Goal: Information Seeking & Learning: Understand process/instructions

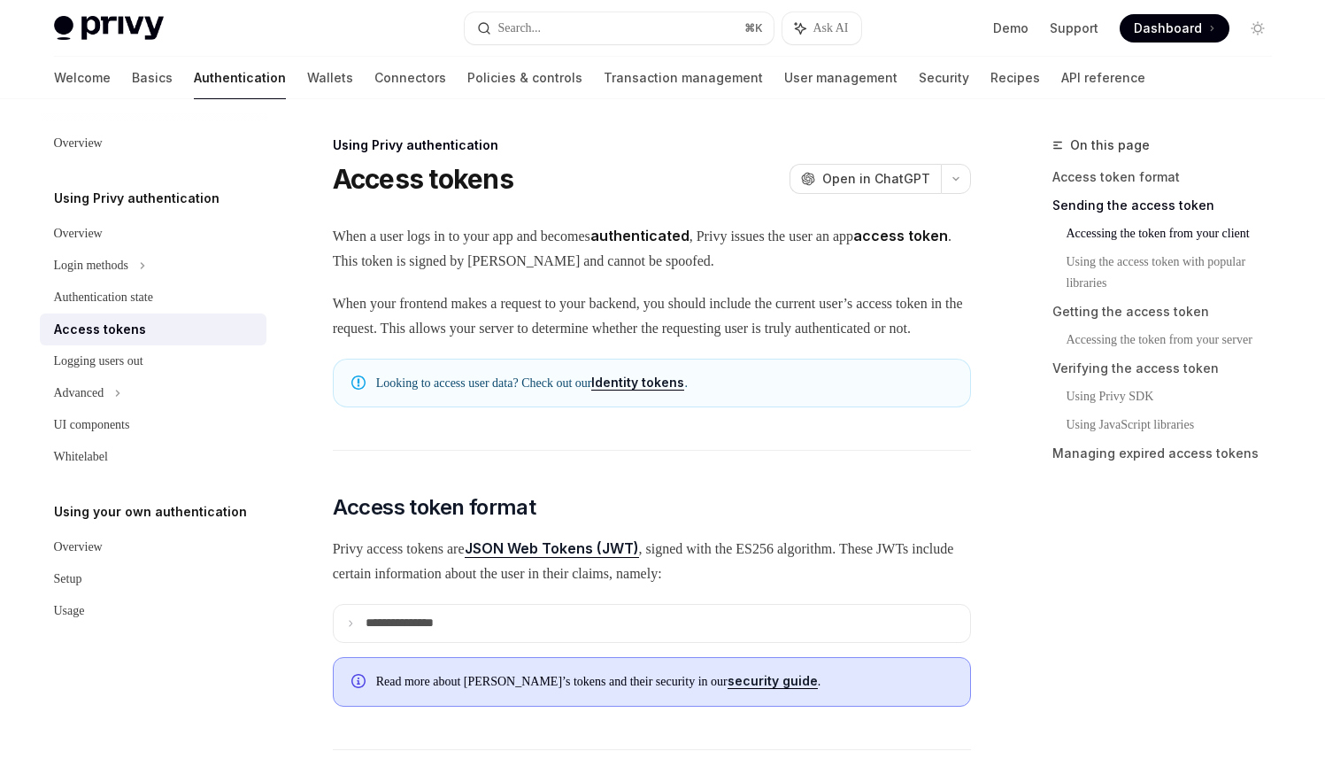
scroll to position [913, 0]
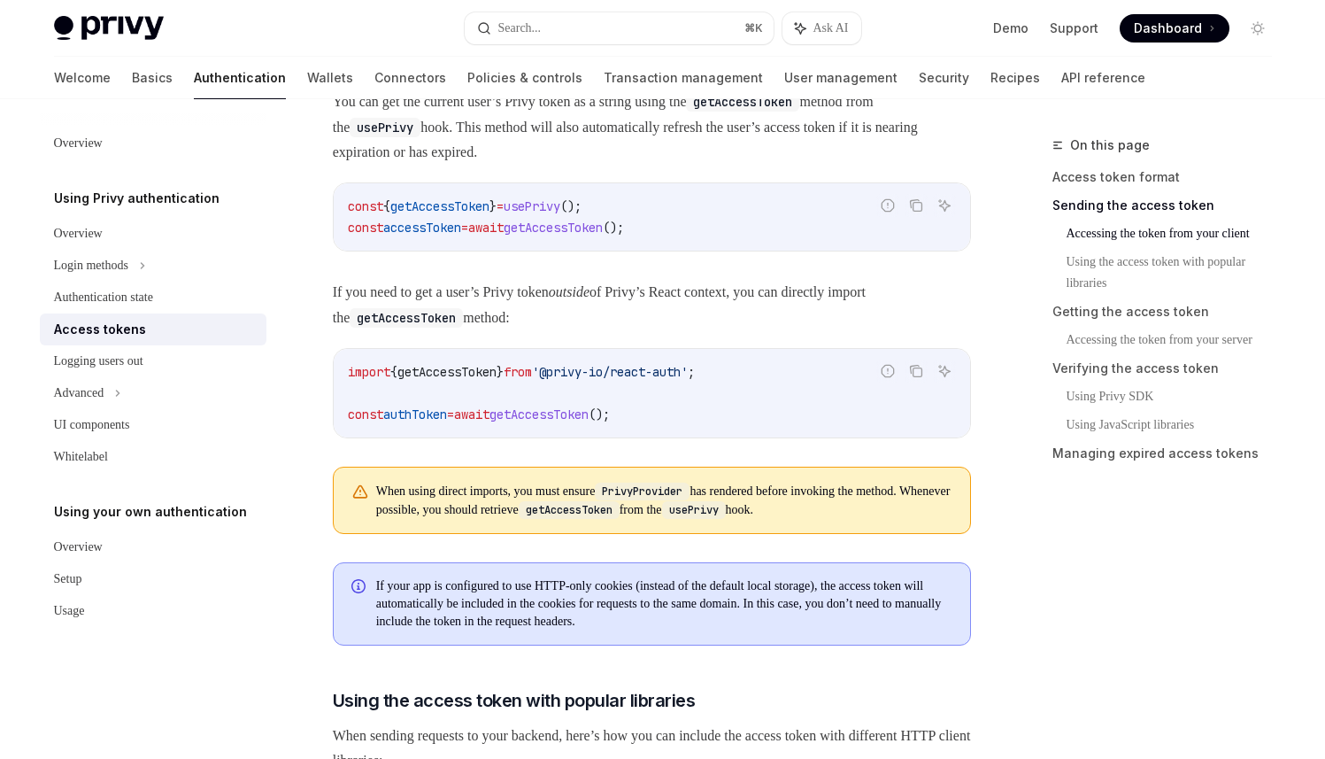
type textarea "*"
drag, startPoint x: 660, startPoint y: 431, endPoint x: 345, endPoint y: 418, distance: 315.5
click at [345, 419] on div "import { getAccessToken } from '@privy-io/react-auth' ; const authToken = await…" at bounding box center [652, 393] width 637 height 89
click at [350, 379] on div "import { getAccessToken } from '@privy-io/react-auth' ; const authToken = await…" at bounding box center [652, 393] width 637 height 89
drag, startPoint x: 655, startPoint y: 430, endPoint x: 486, endPoint y: 428, distance: 169.1
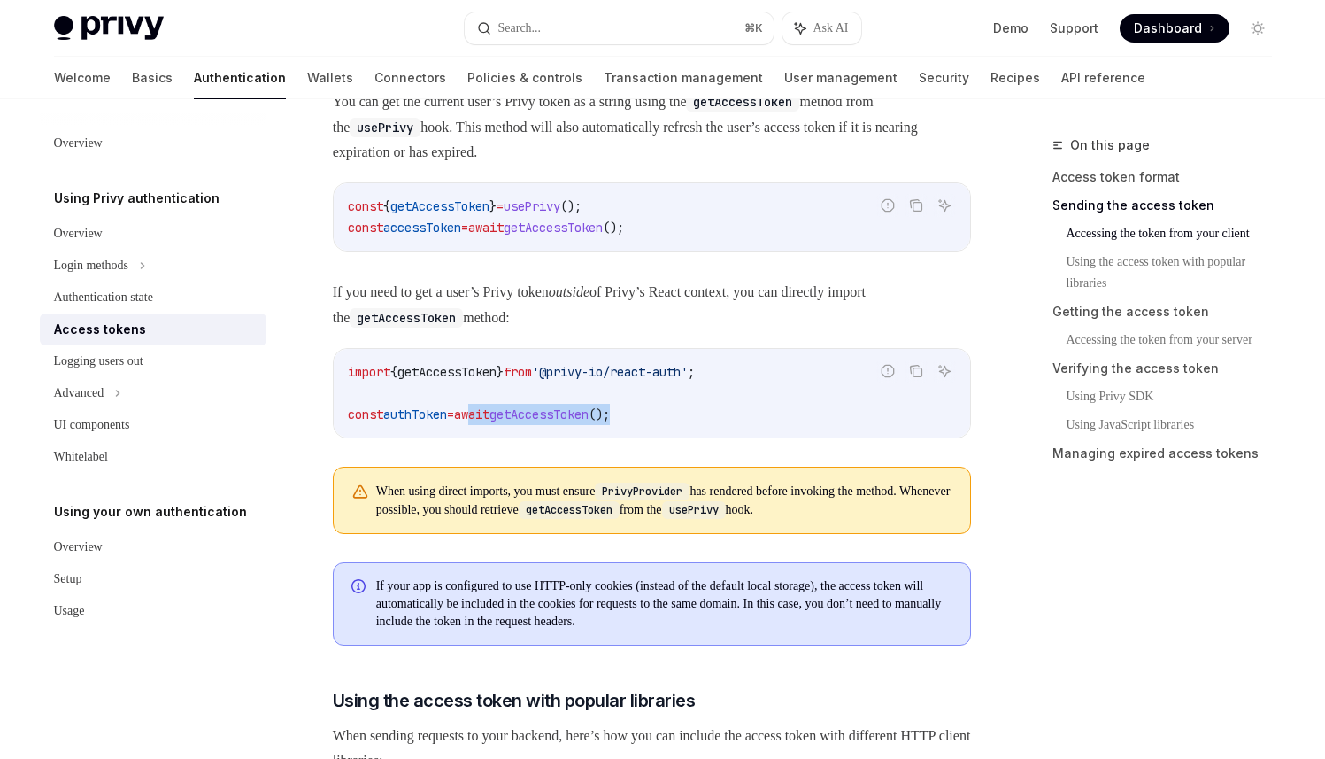
click at [486, 425] on code "import { getAccessToken } from '@privy-io/react-auth' ; const authToken = await…" at bounding box center [652, 393] width 608 height 64
click at [541, 425] on code "import { getAccessToken } from '@privy-io/react-auth' ; const authToken = await…" at bounding box center [652, 393] width 608 height 64
drag, startPoint x: 529, startPoint y: 429, endPoint x: 646, endPoint y: 433, distance: 117.8
click at [610, 422] on span "const authToken = await getAccessToken ();" at bounding box center [479, 414] width 262 height 16
copy span "getAccessToken ()"
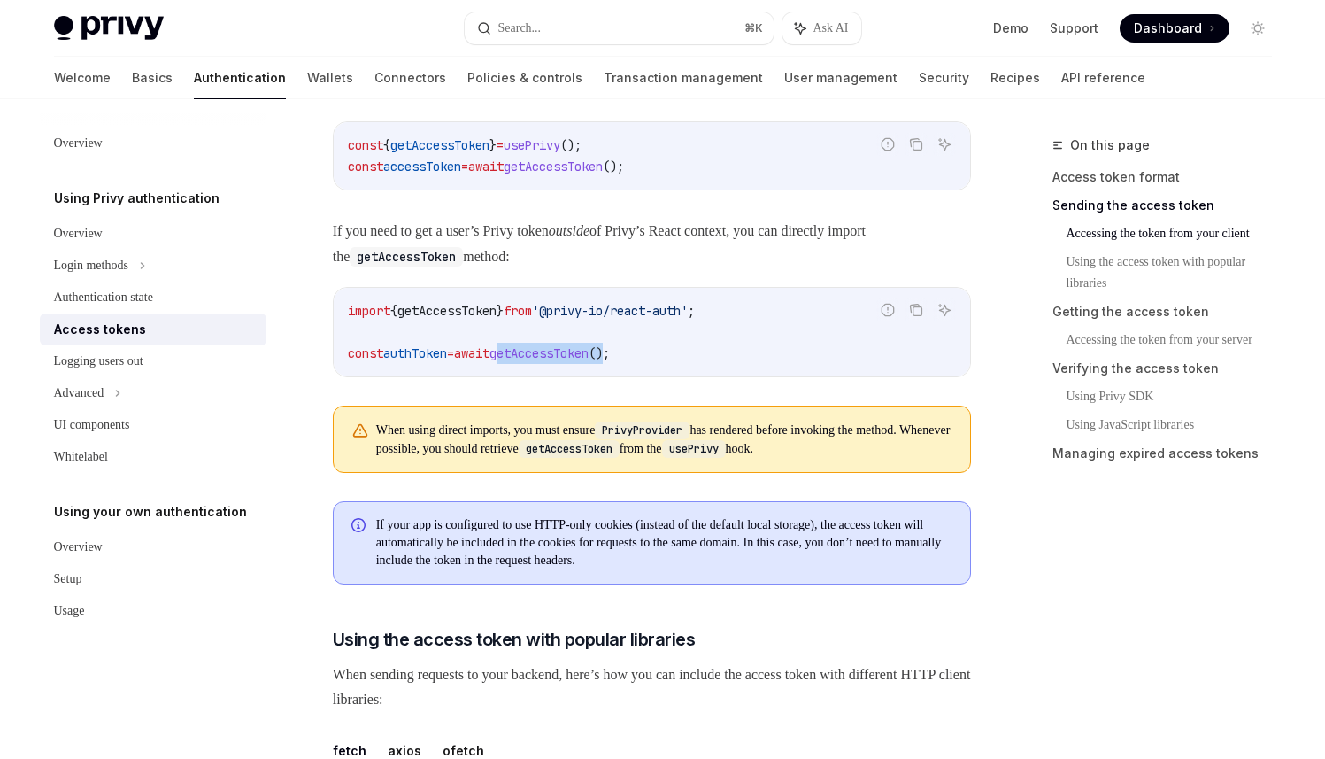
scroll to position [973, 0]
